Goal: Find specific page/section: Find specific page/section

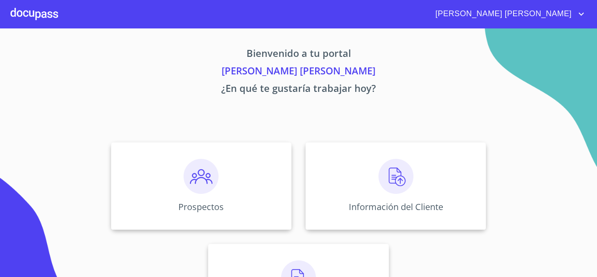
click at [416, 174] on div "Información del Cliente" at bounding box center [395, 185] width 180 height 87
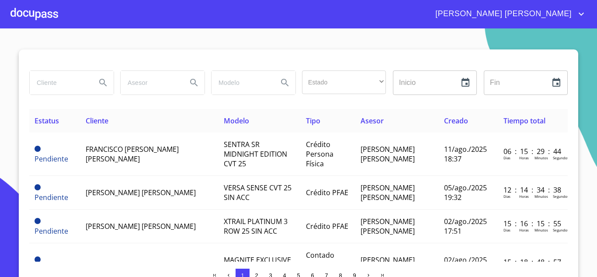
click at [55, 79] on input "search" at bounding box center [59, 83] width 59 height 24
type input "[PERSON_NAME]"
click at [98, 81] on icon "Search" at bounding box center [103, 82] width 10 height 10
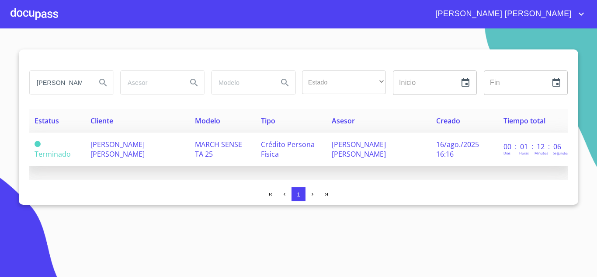
click at [145, 142] on span "[PERSON_NAME] [PERSON_NAME]" at bounding box center [117, 148] width 54 height 19
